Goal: Task Accomplishment & Management: Use online tool/utility

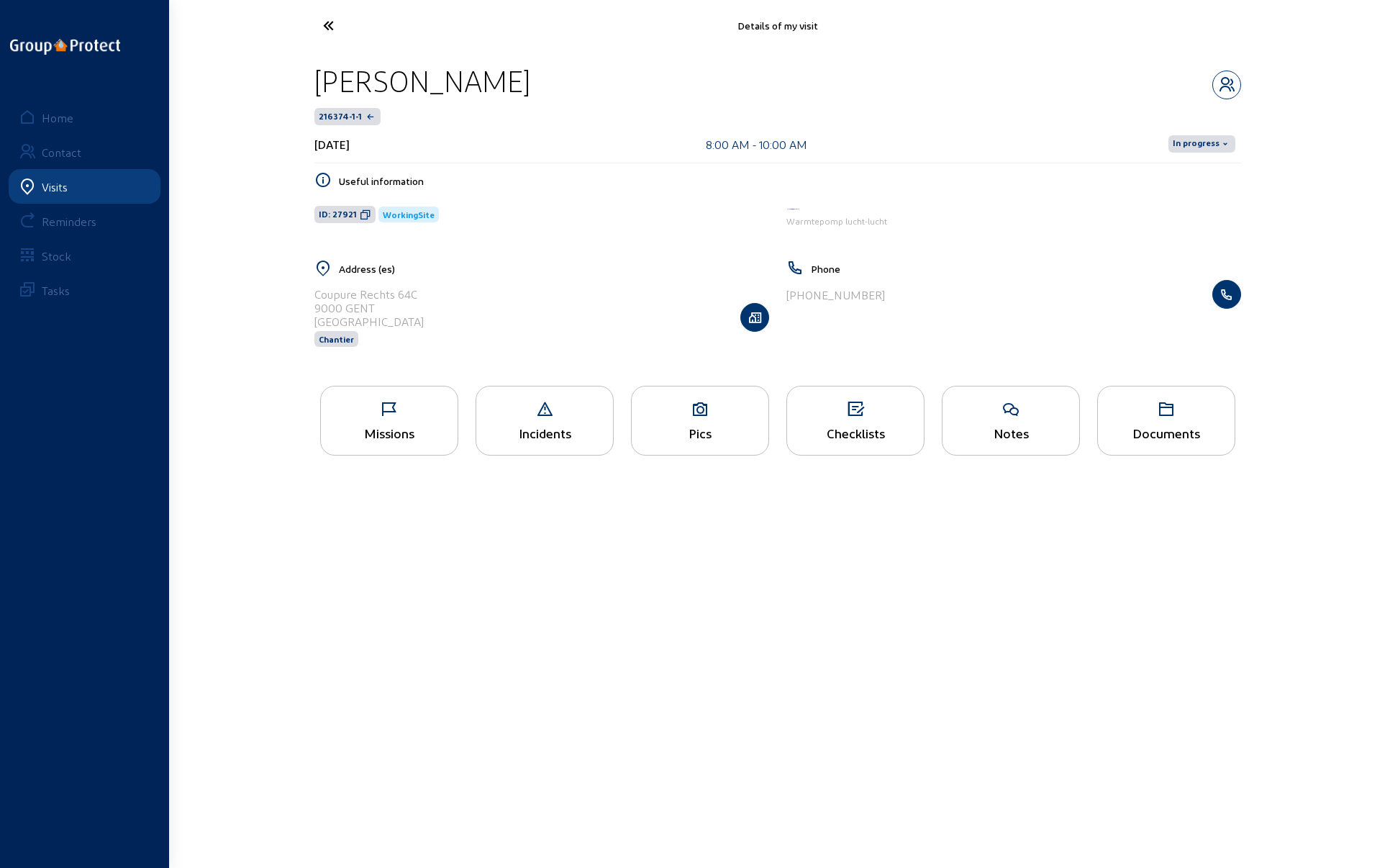
click at [830, 423] on div "Checklists" at bounding box center [855, 420] width 138 height 70
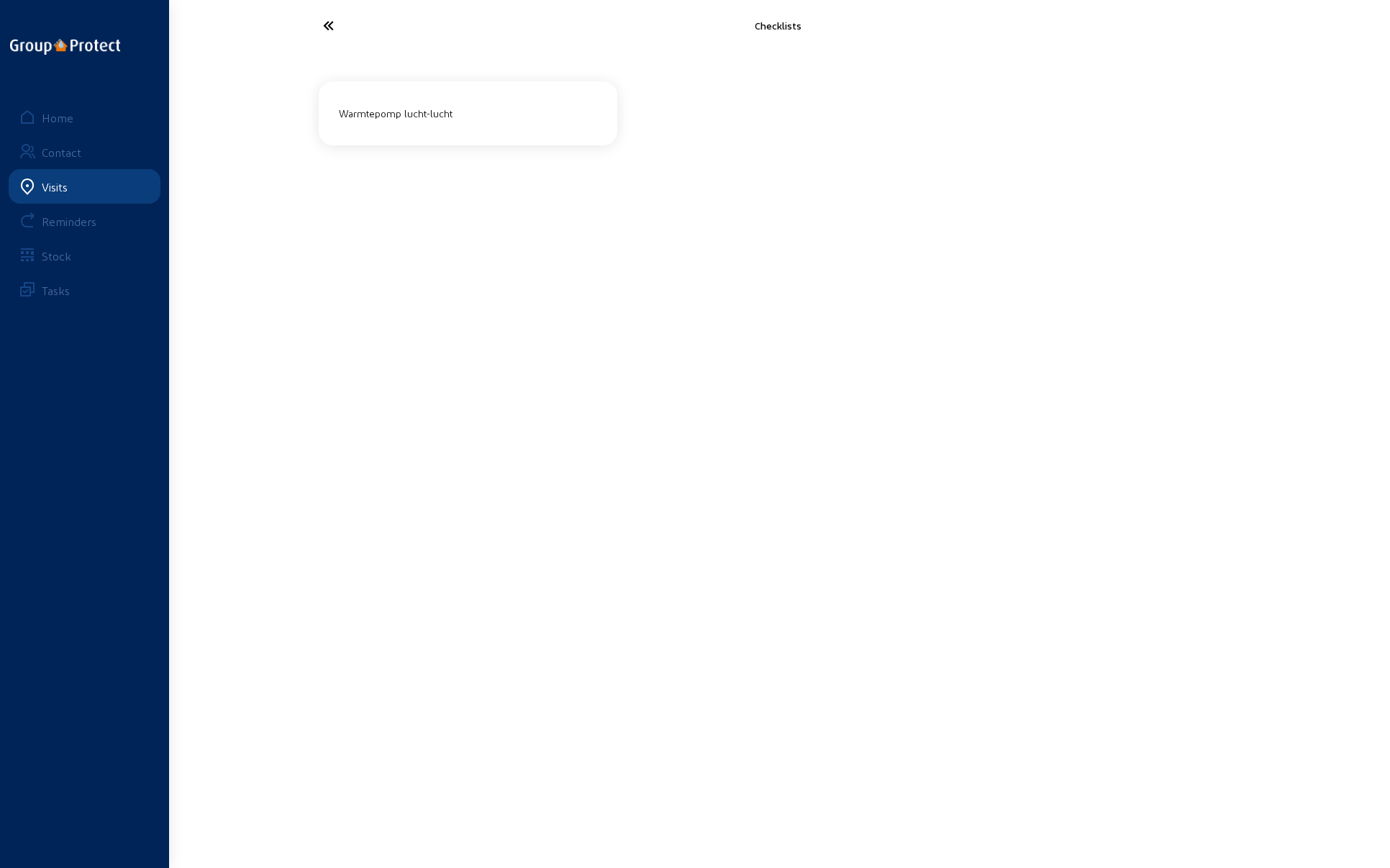
click at [419, 114] on div "Warmtepomp lucht-lucht" at bounding box center [468, 113] width 269 height 24
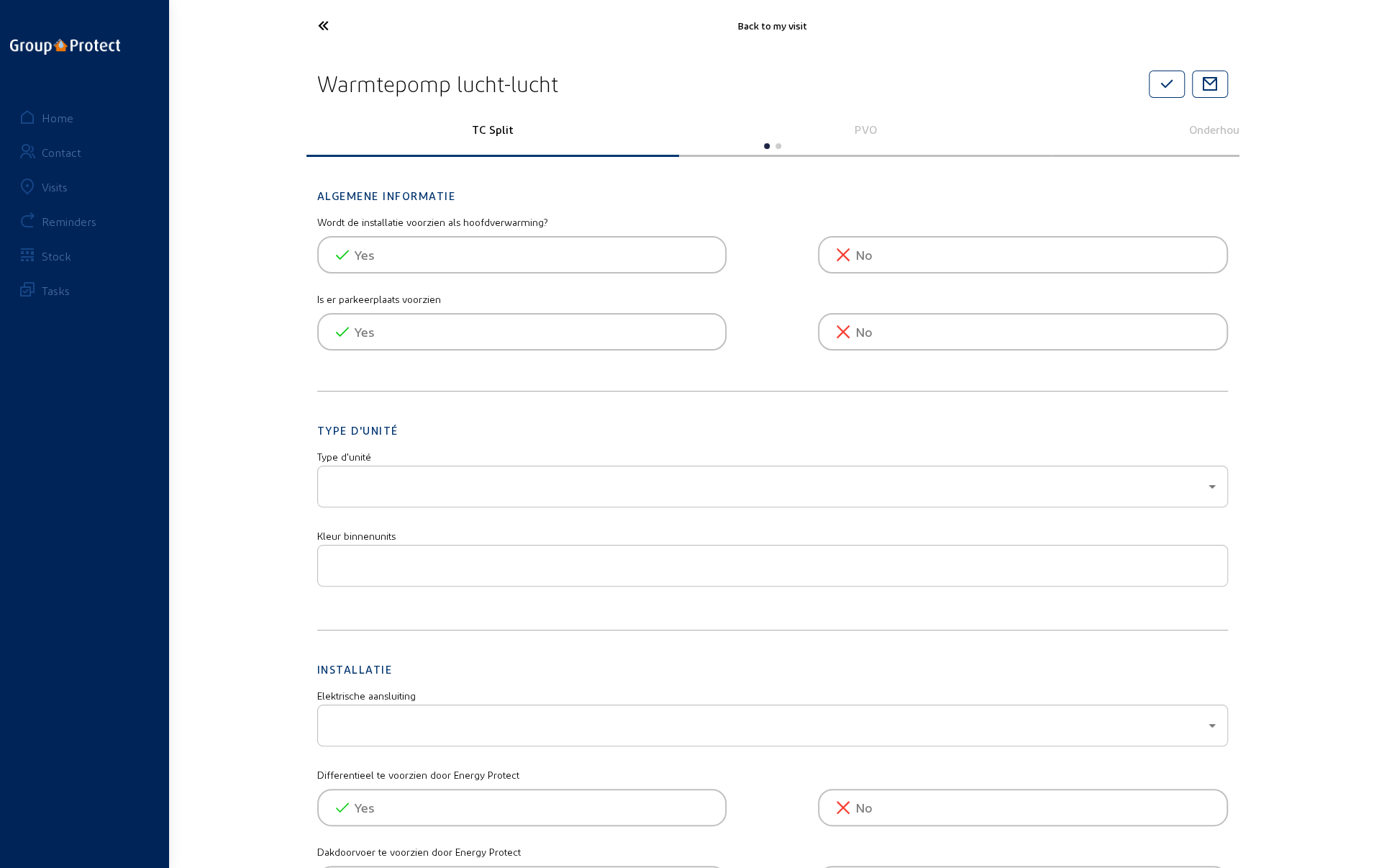
click at [865, 129] on p "PVO" at bounding box center [865, 129] width 353 height 14
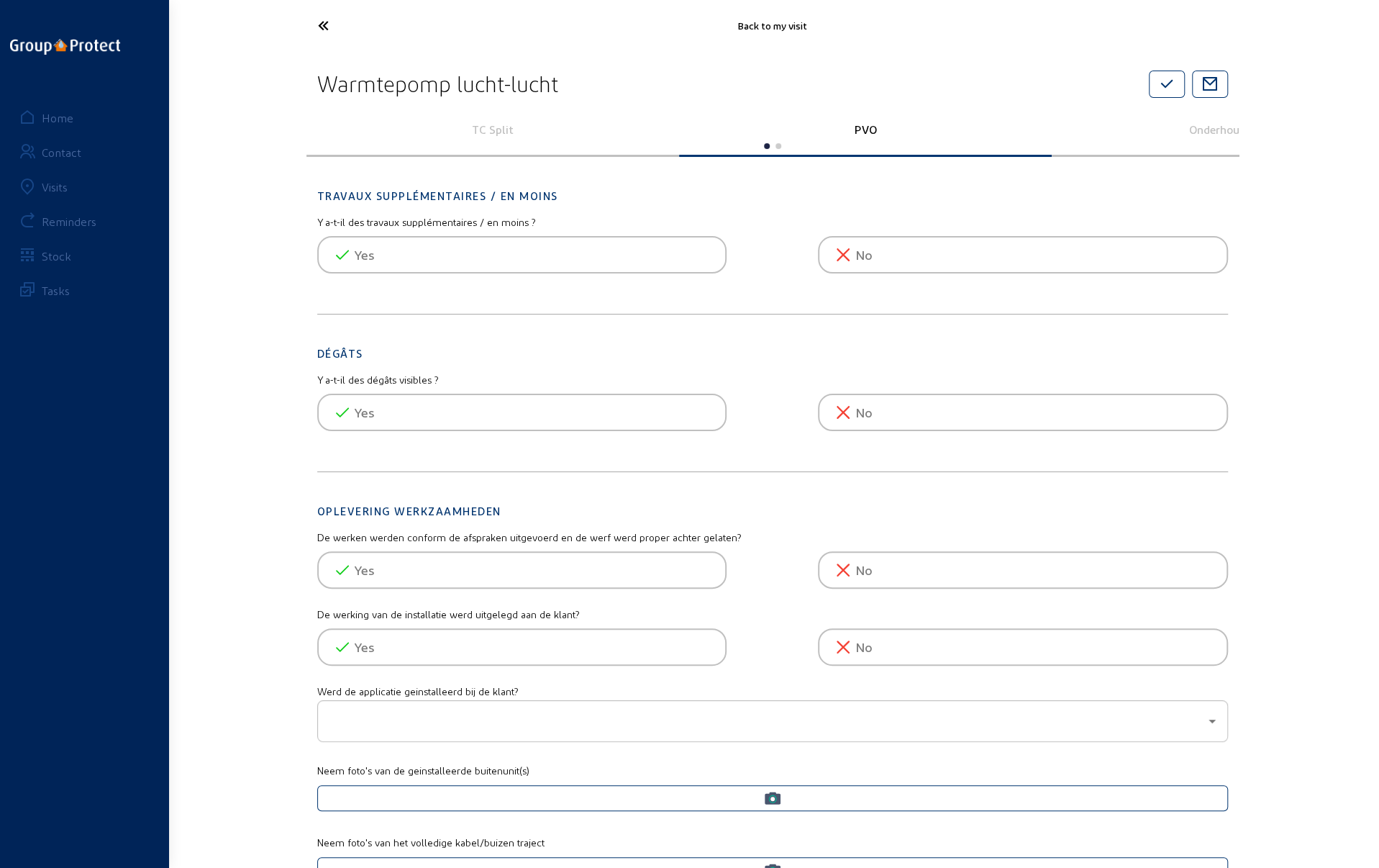
click at [371, 255] on span "Yes" at bounding box center [364, 254] width 19 height 20
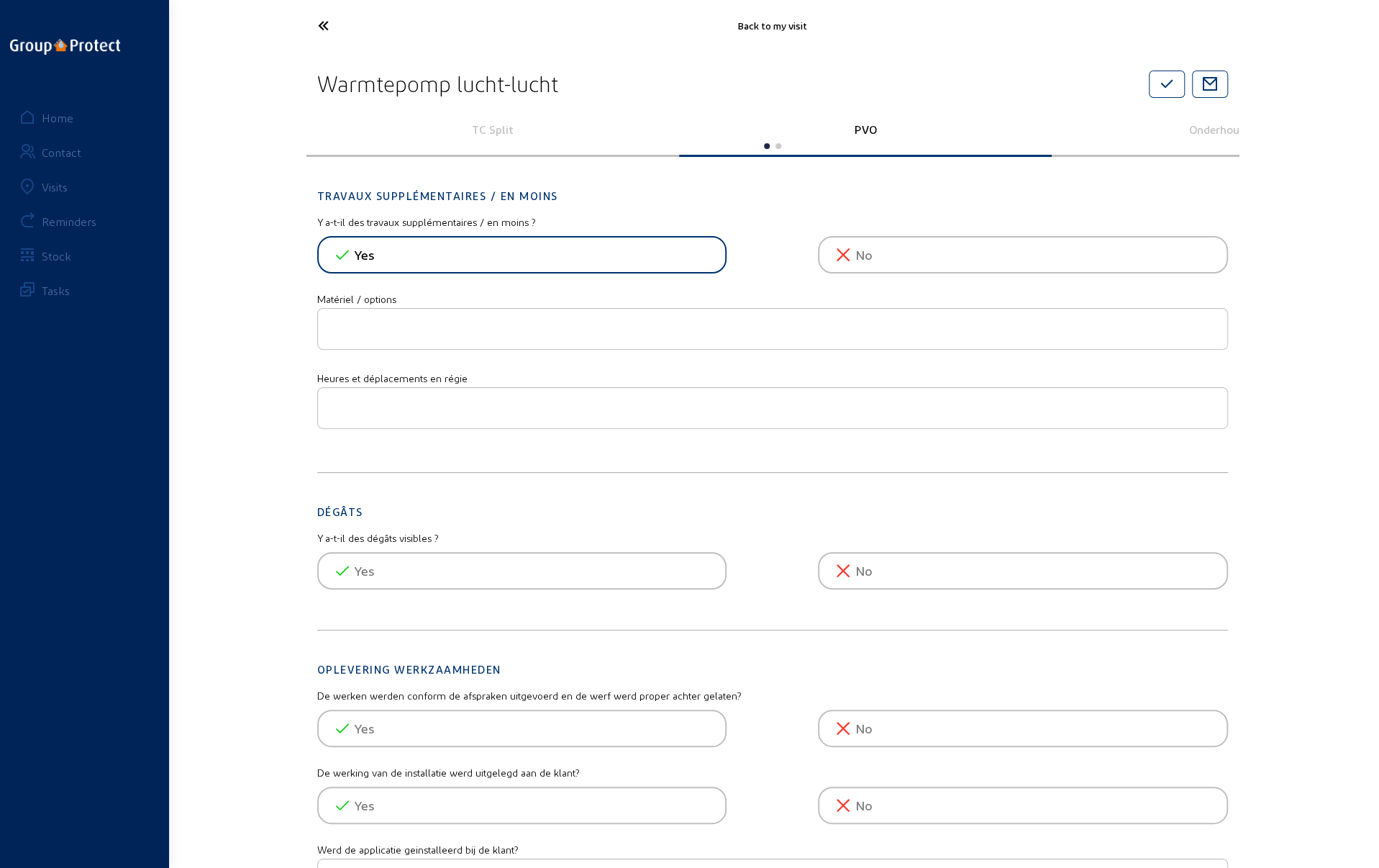
click at [334, 325] on input "text" at bounding box center [773, 328] width 886 height 17
click at [887, 563] on div "No" at bounding box center [1023, 571] width 410 height 38
